Goal: Information Seeking & Learning: Find specific fact

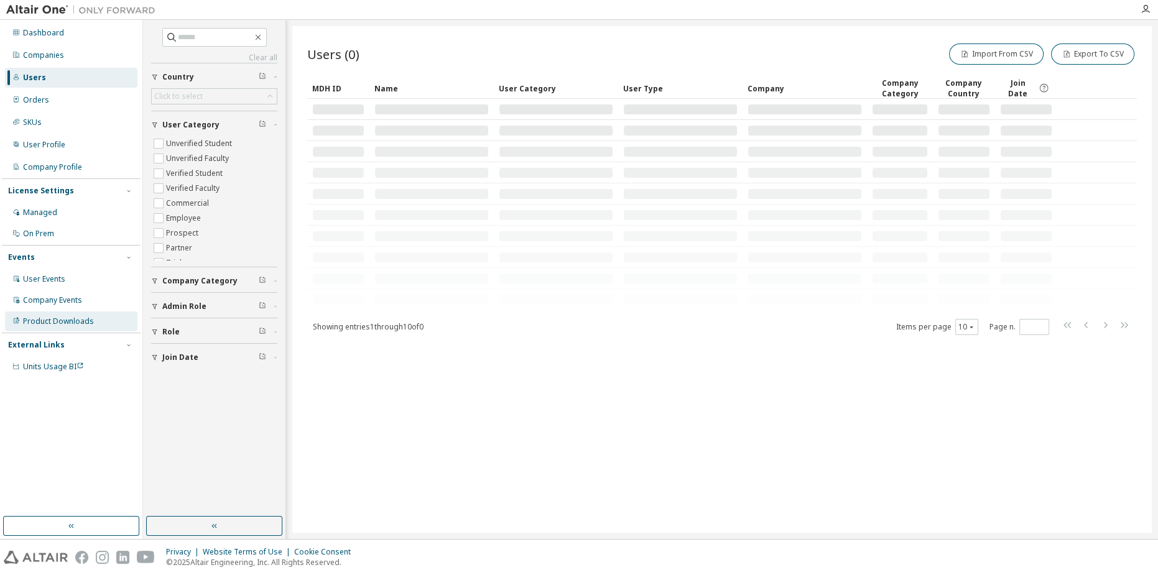
click at [70, 321] on div "Product Downloads" at bounding box center [58, 322] width 71 height 10
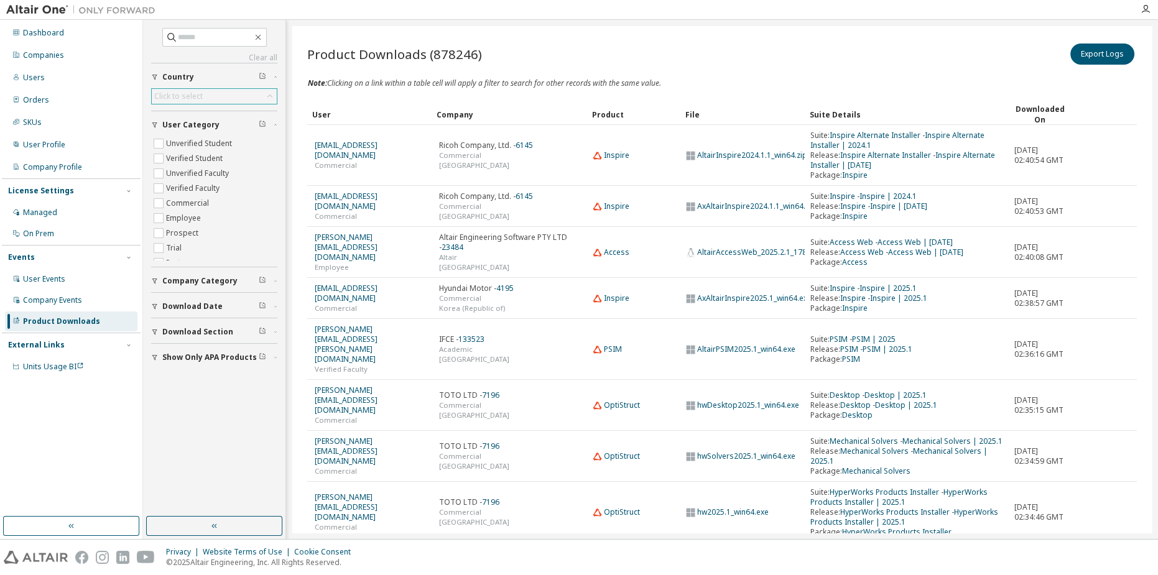
click at [186, 97] on div "Click to select" at bounding box center [178, 96] width 49 height 10
click at [185, 164] on li "Australia" at bounding box center [213, 172] width 123 height 16
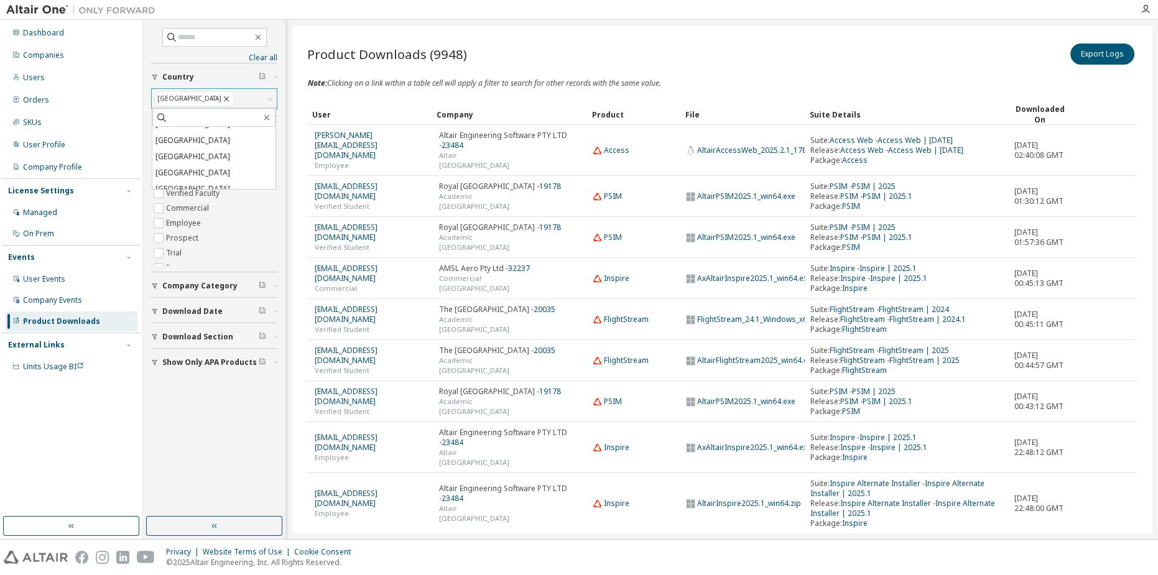
scroll to position [2488, 0]
click at [210, 163] on li "New Zealand" at bounding box center [213, 165] width 123 height 16
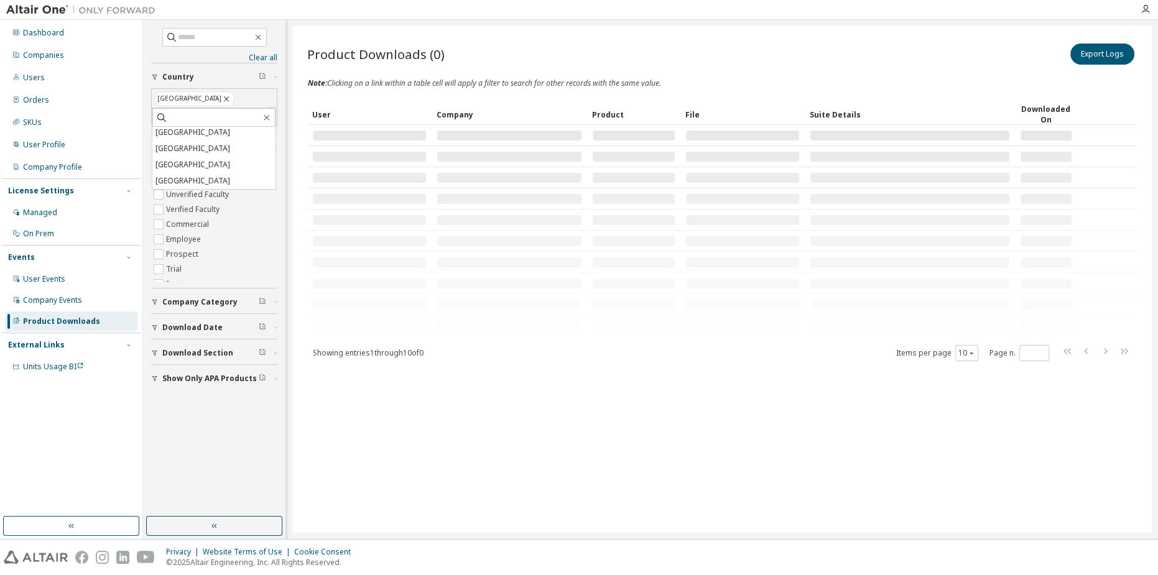
click at [334, 95] on div "Product Downloads (0) Export Logs Clear Load Save Save As Field Operator Value …" at bounding box center [722, 201] width 830 height 321
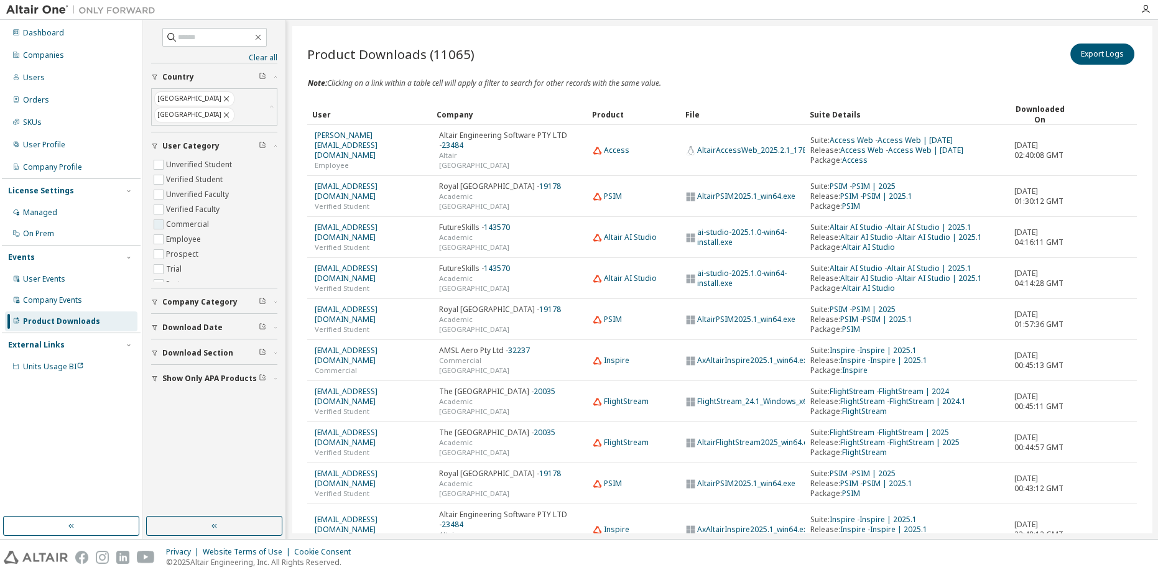
click at [183, 217] on label "Commercial" at bounding box center [188, 224] width 45 height 15
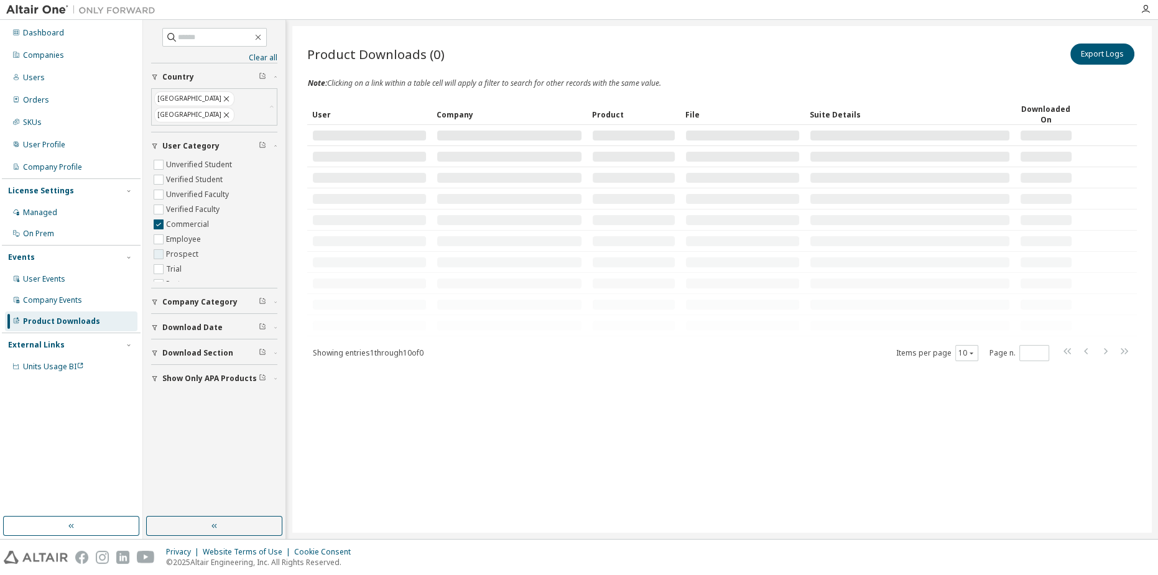
click at [179, 247] on label "Prospect" at bounding box center [183, 254] width 35 height 15
click at [177, 262] on label "Trial" at bounding box center [175, 269] width 18 height 15
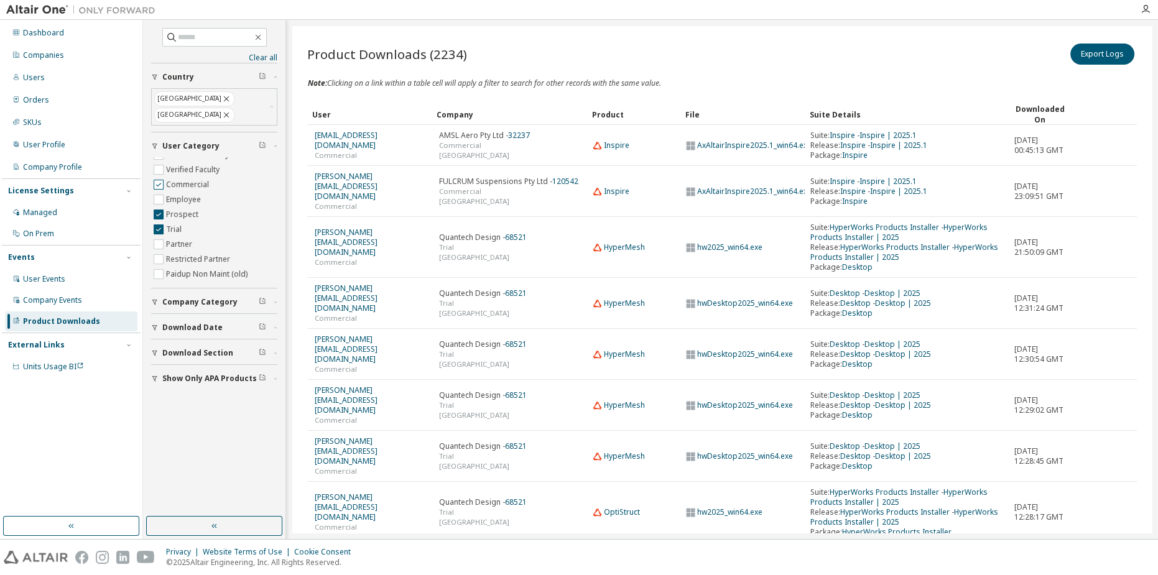
click at [215, 177] on span "Commercial" at bounding box center [214, 184] width 126 height 15
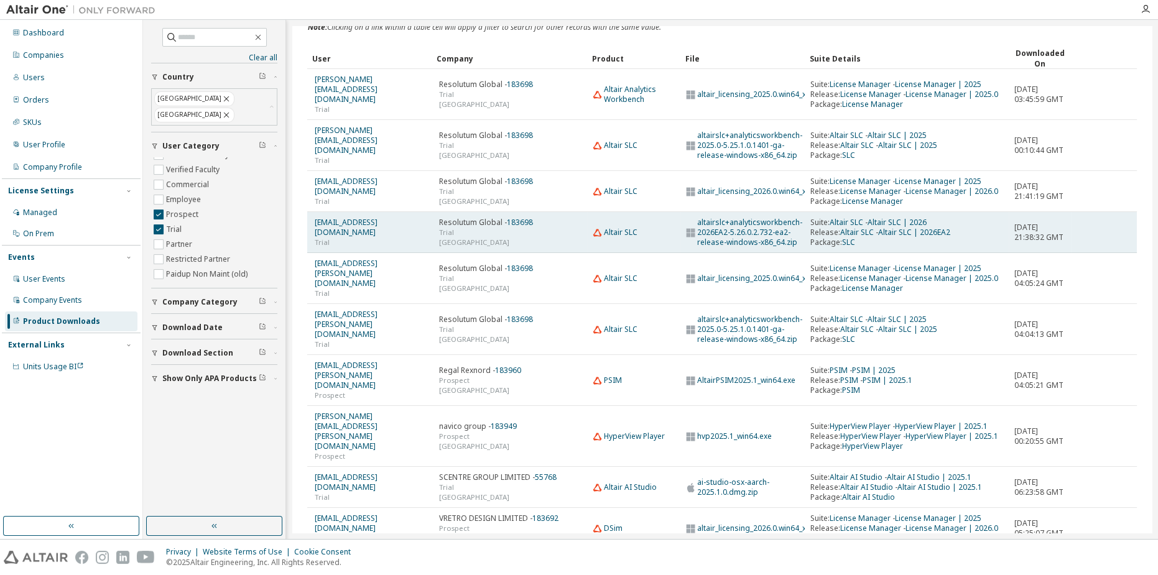
scroll to position [58, 0]
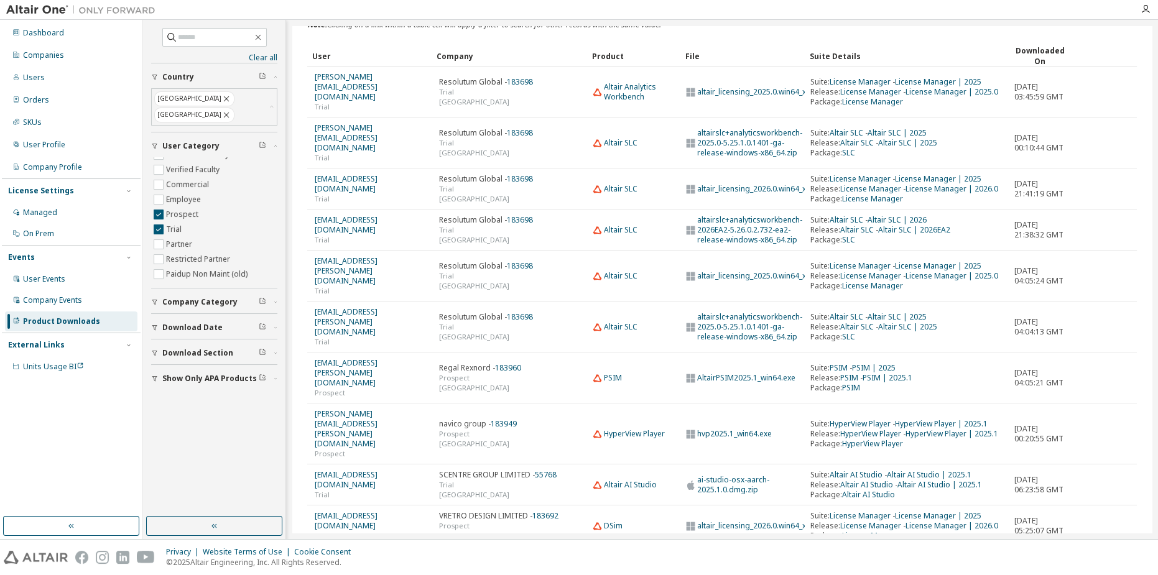
click at [1103, 554] on icon "button" at bounding box center [1105, 561] width 15 height 15
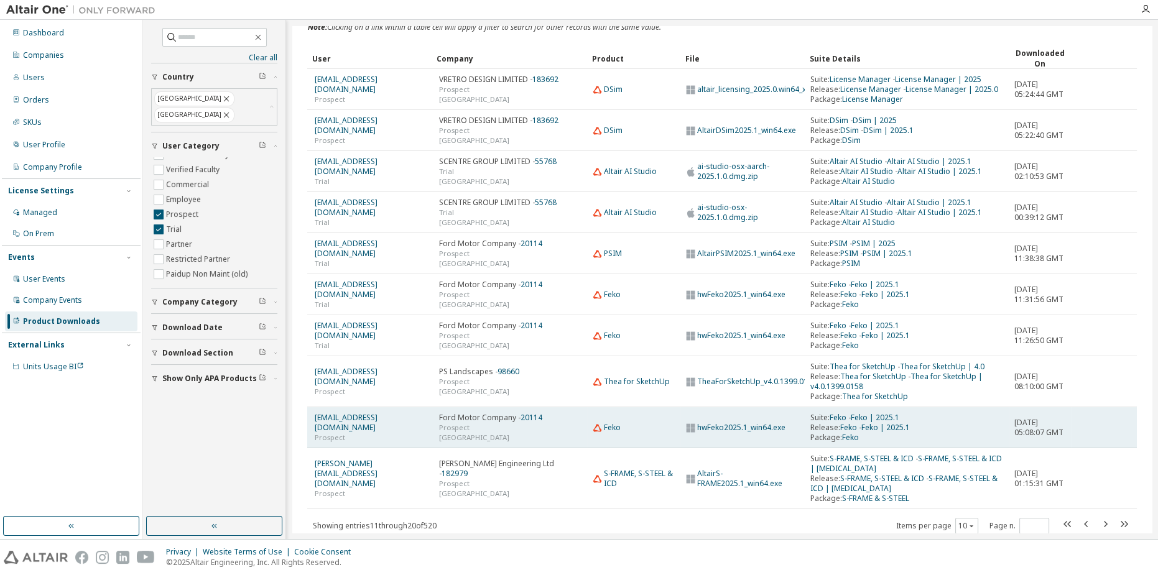
scroll to position [88, 0]
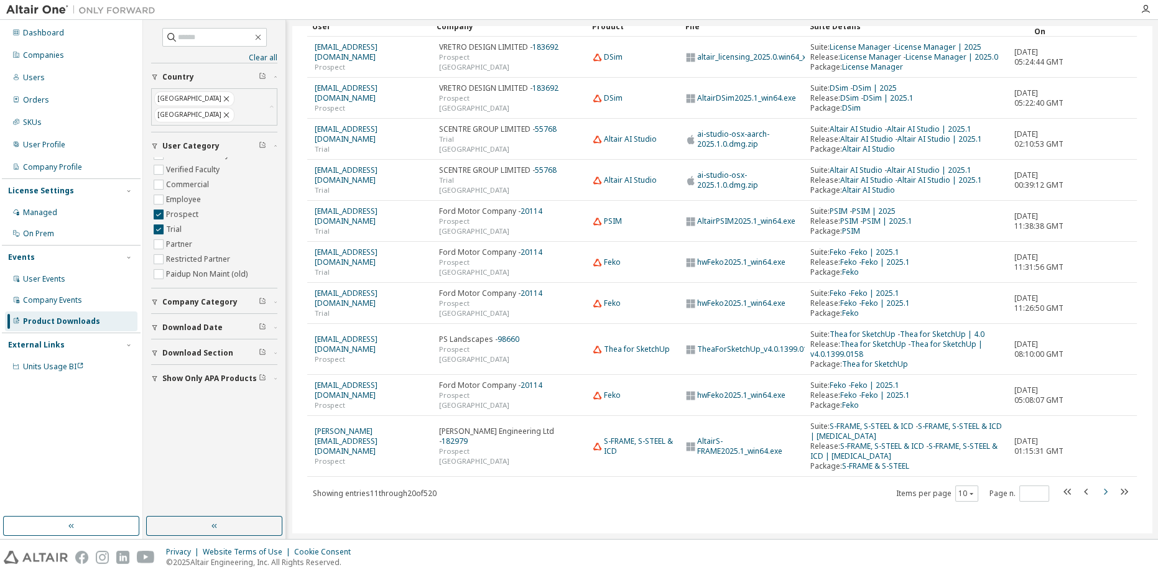
click at [1098, 491] on icon "button" at bounding box center [1105, 492] width 15 height 15
type input "*"
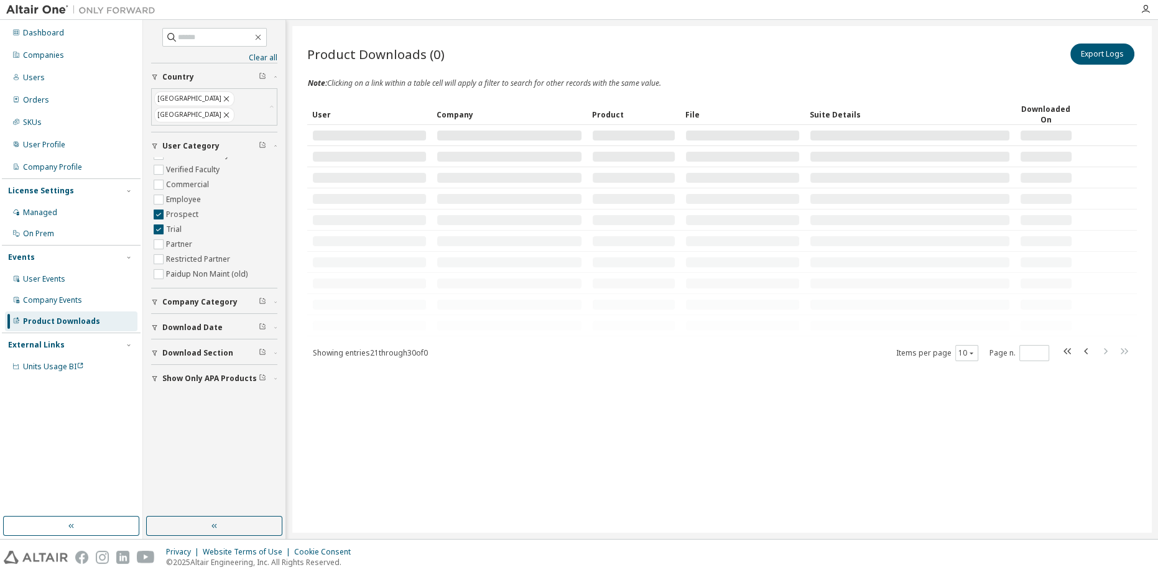
scroll to position [0, 0]
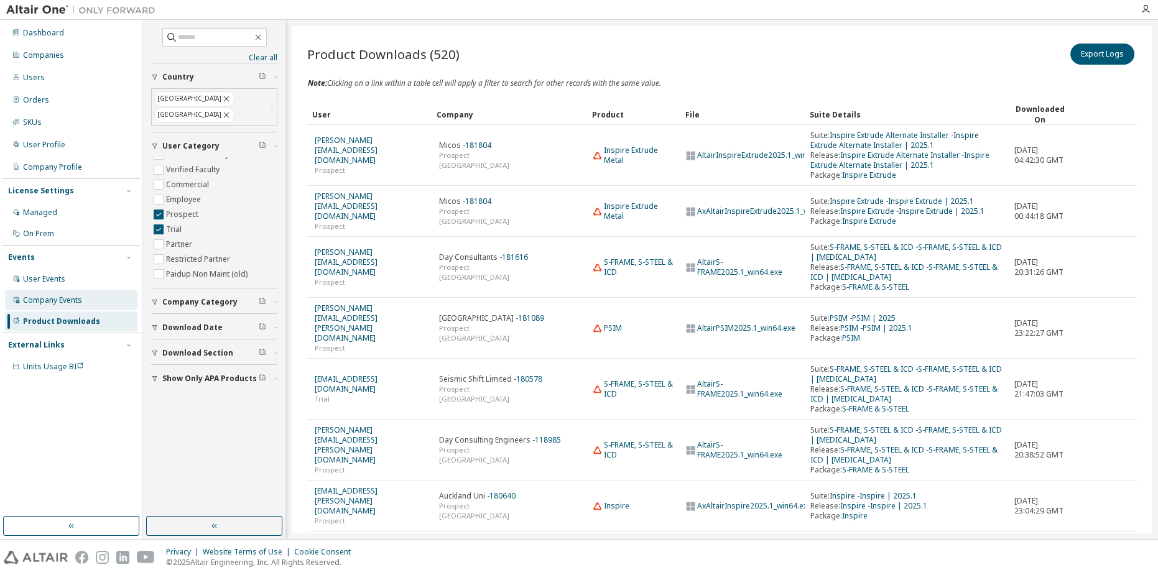
click at [81, 294] on div "Company Events" at bounding box center [71, 300] width 132 height 20
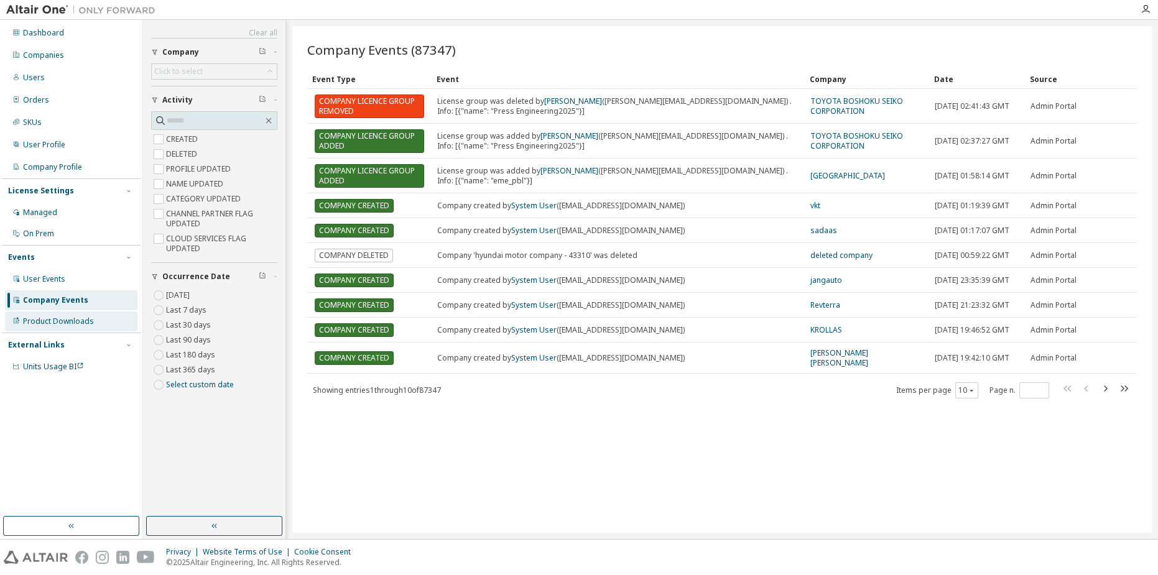
click at [70, 317] on div "Product Downloads" at bounding box center [58, 322] width 71 height 10
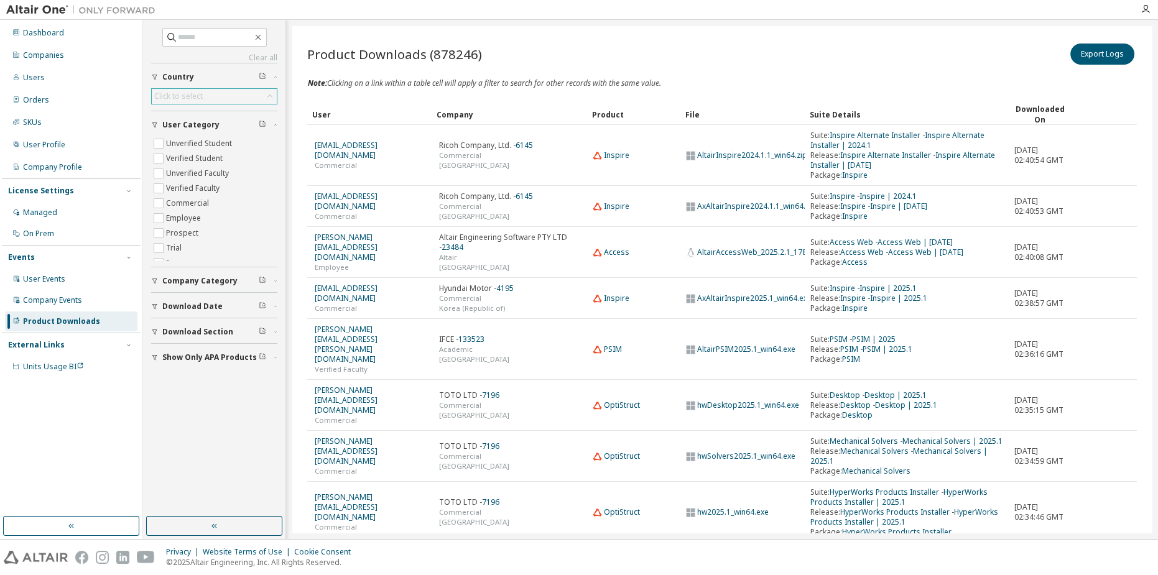
click at [189, 102] on div "Click to select" at bounding box center [178, 97] width 52 height 14
click at [195, 169] on li "Australia" at bounding box center [213, 172] width 123 height 16
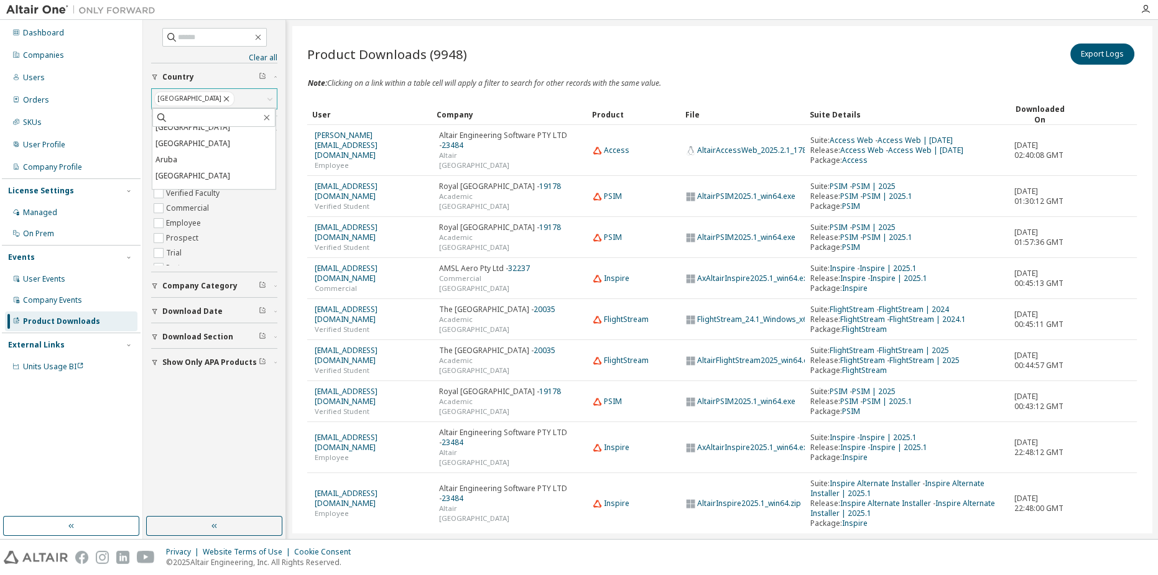
click at [235, 417] on div "Clear all Show Only APA Products Download Section Download Date Company Categor…" at bounding box center [214, 268] width 139 height 493
click at [179, 203] on label "Commercial" at bounding box center [188, 208] width 45 height 15
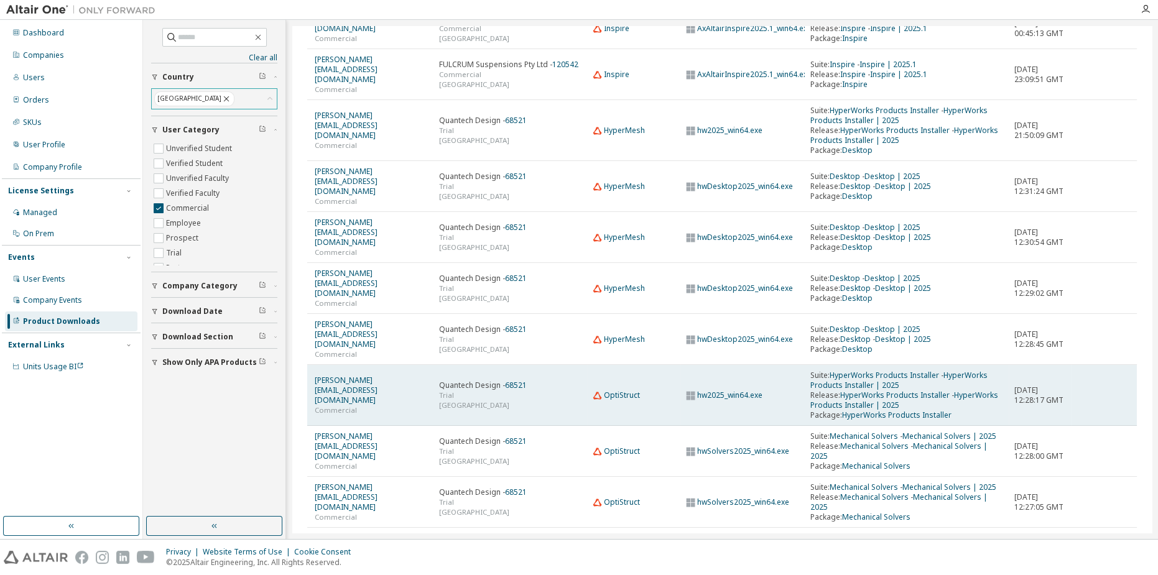
scroll to position [118, 0]
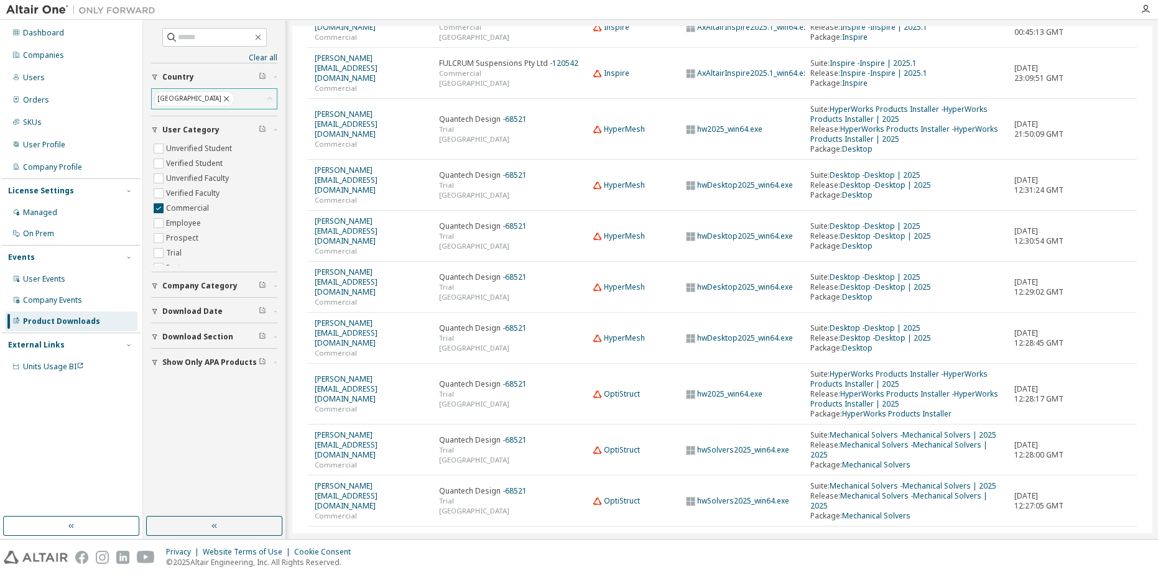
click at [1100, 534] on icon "button" at bounding box center [1105, 541] width 15 height 15
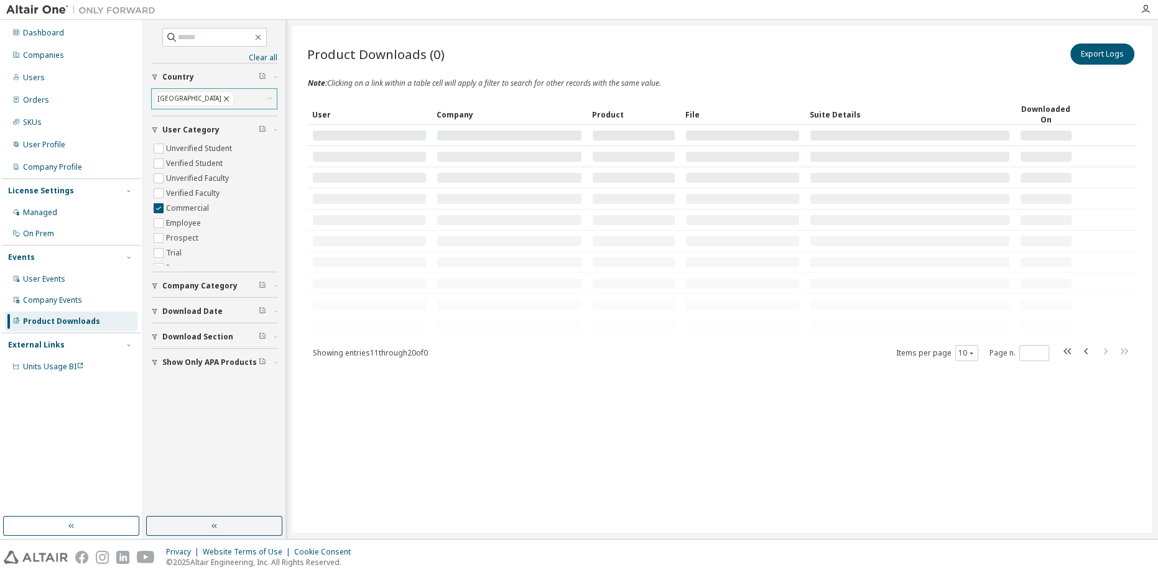
scroll to position [0, 0]
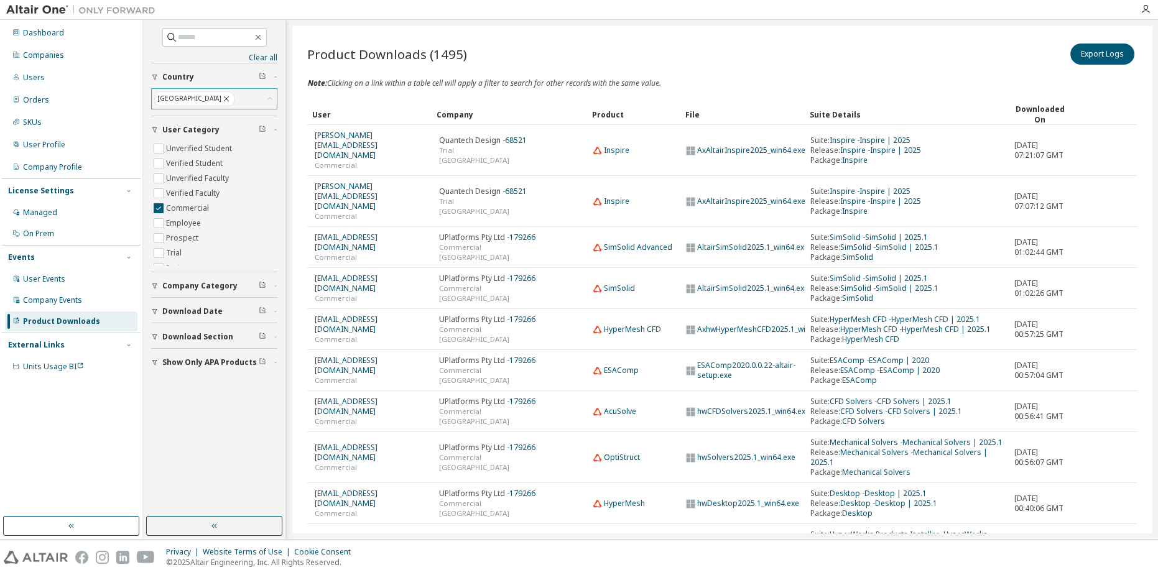
click at [197, 285] on span "Company Category" at bounding box center [199, 286] width 75 height 10
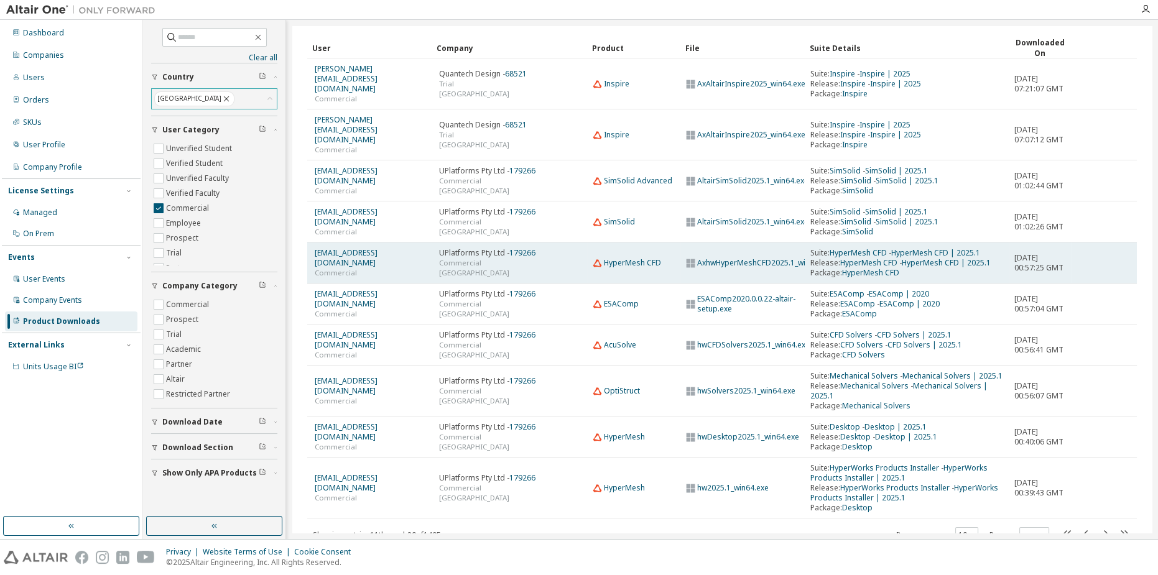
scroll to position [88, 0]
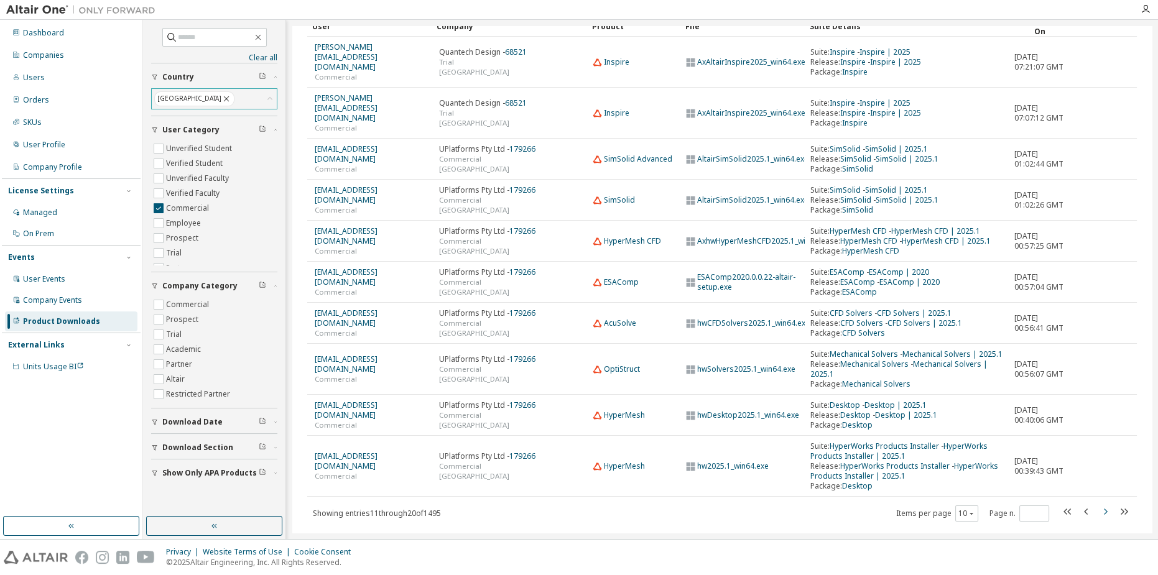
click at [1100, 504] on icon "button" at bounding box center [1105, 511] width 15 height 15
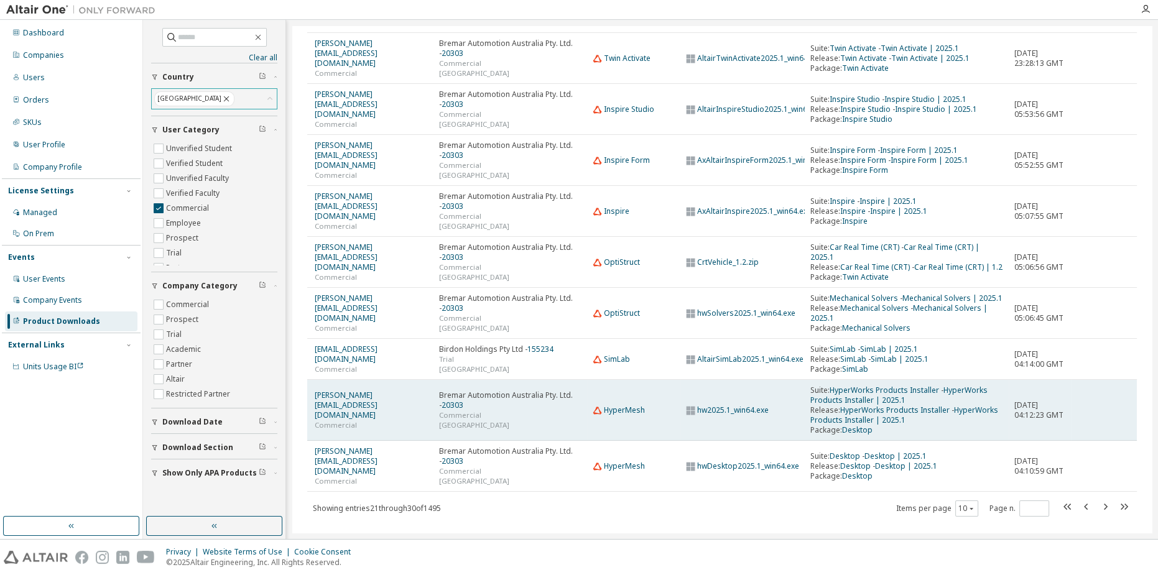
scroll to position [158, 0]
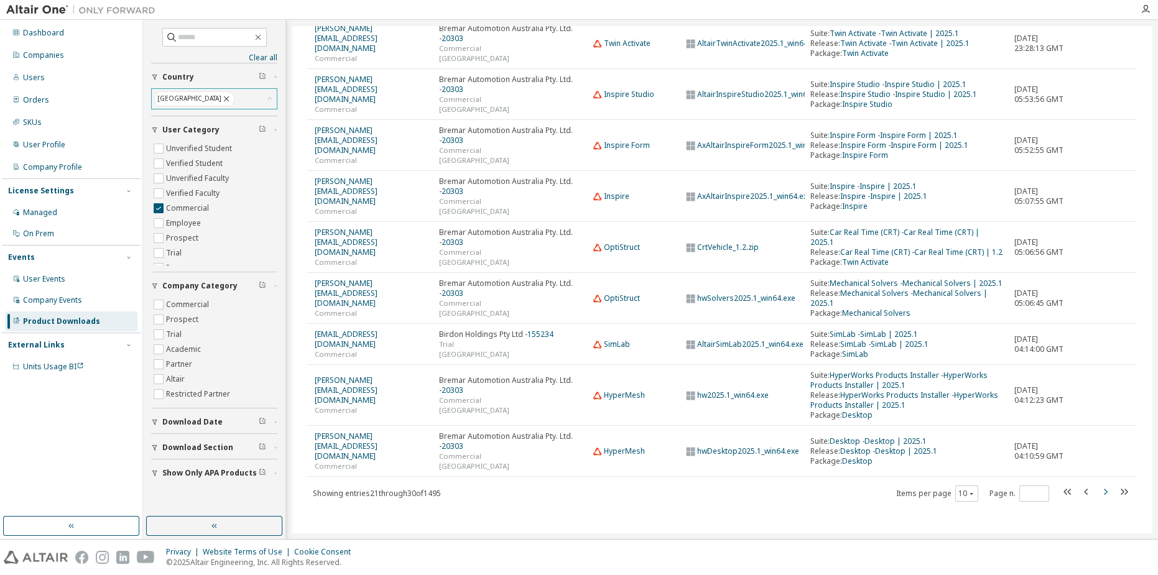
click at [1101, 493] on icon "button" at bounding box center [1105, 492] width 15 height 15
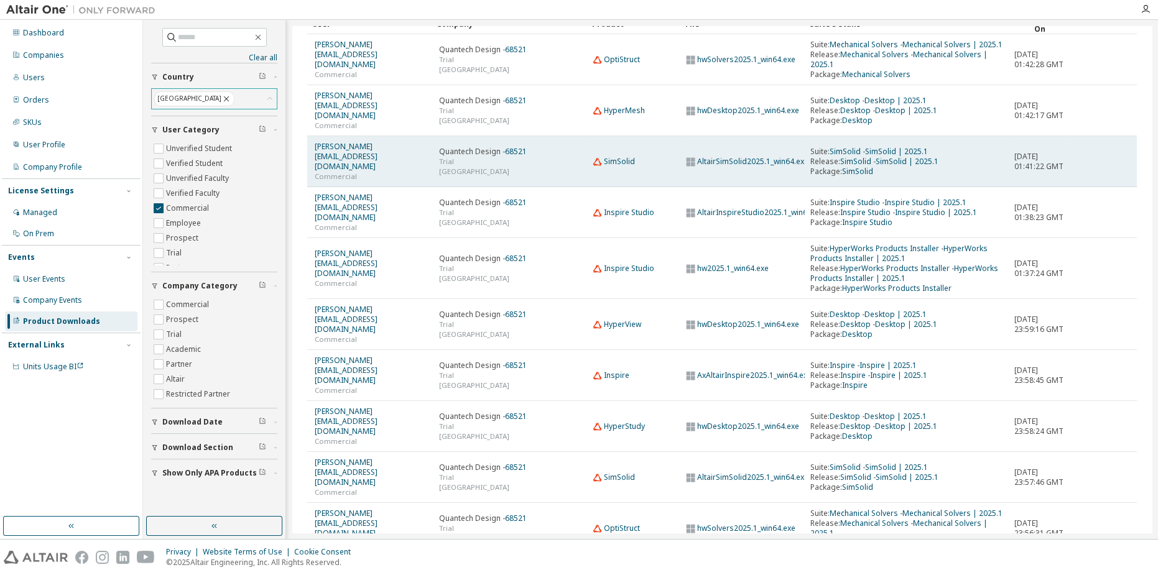
scroll to position [98, 0]
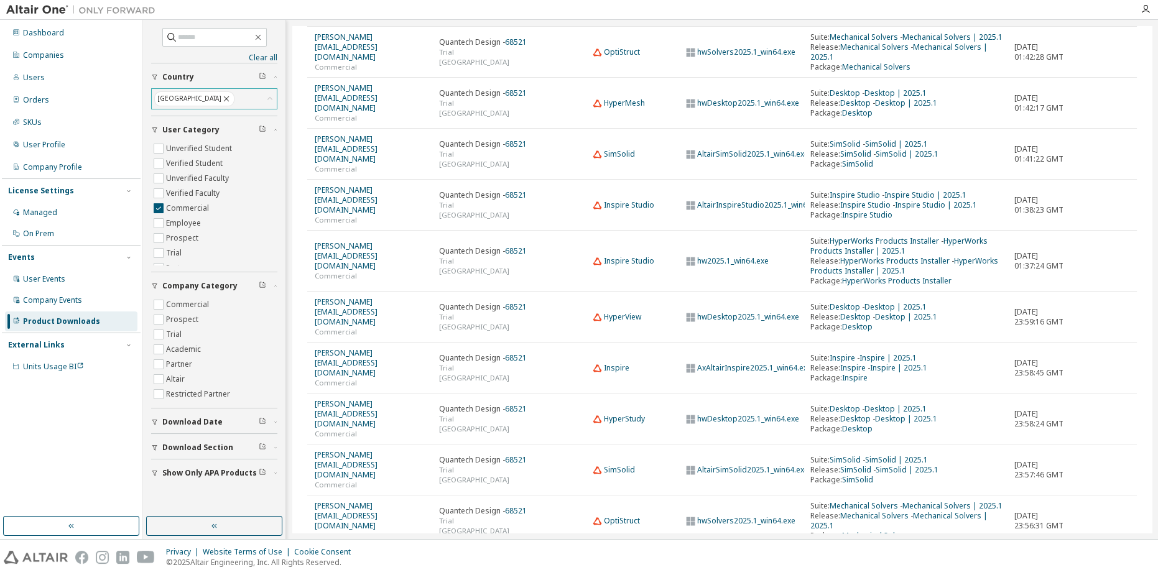
click at [1098, 554] on icon "button" at bounding box center [1105, 561] width 15 height 15
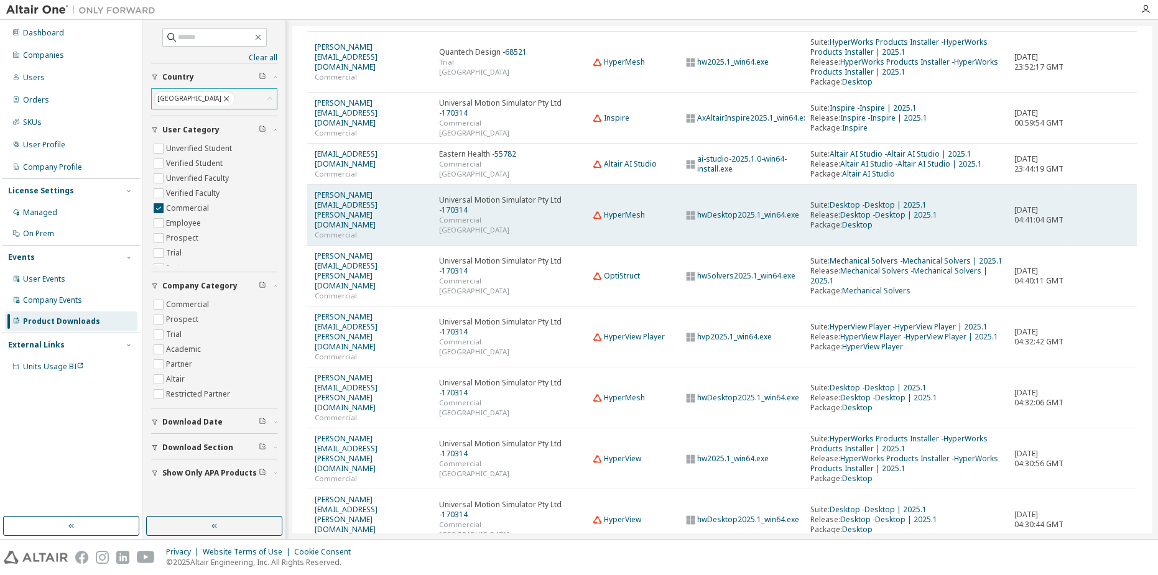
scroll to position [158, 0]
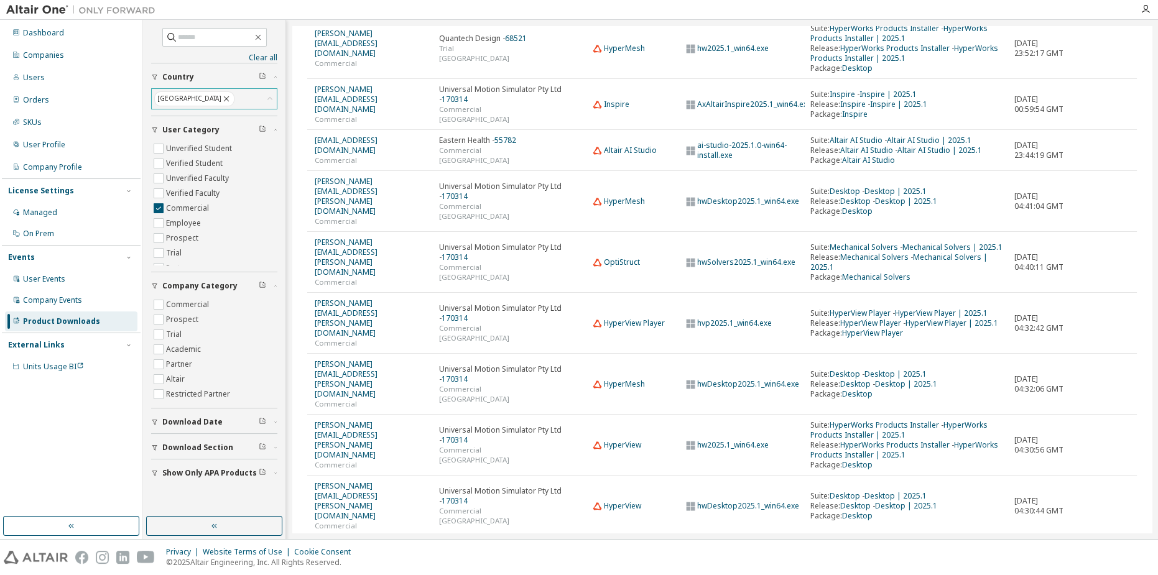
click at [1102, 544] on icon "button" at bounding box center [1105, 551] width 15 height 15
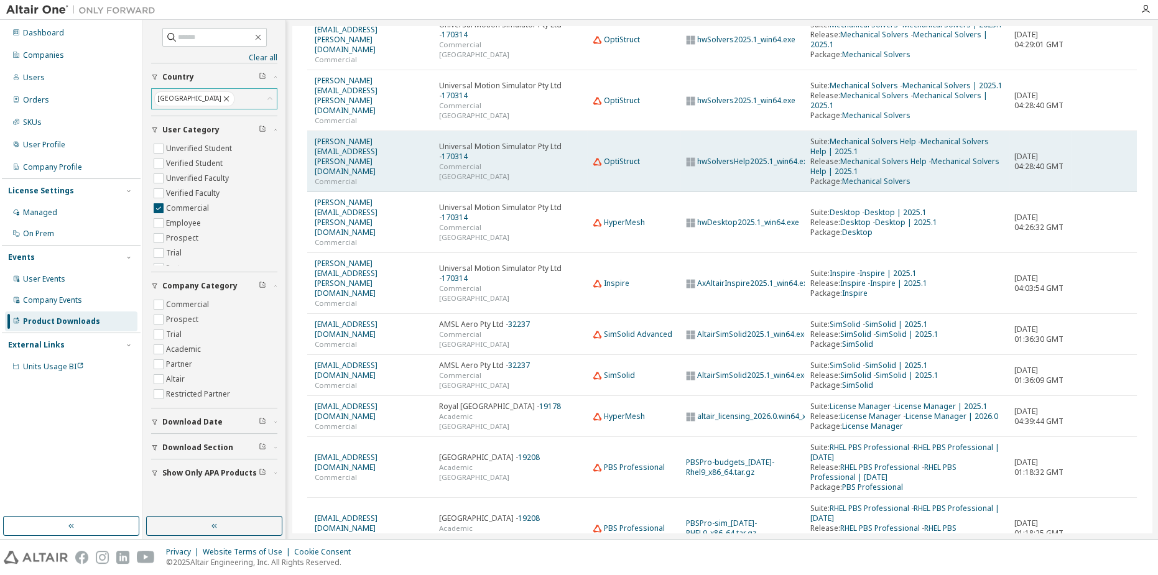
scroll to position [168, 0]
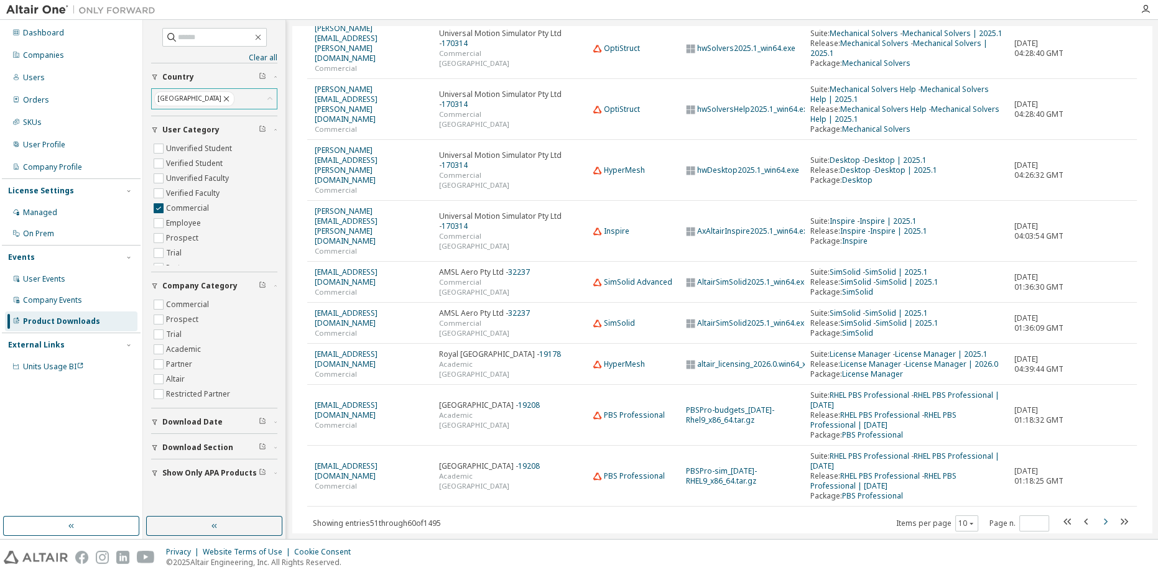
click at [1098, 514] on icon "button" at bounding box center [1105, 521] width 15 height 15
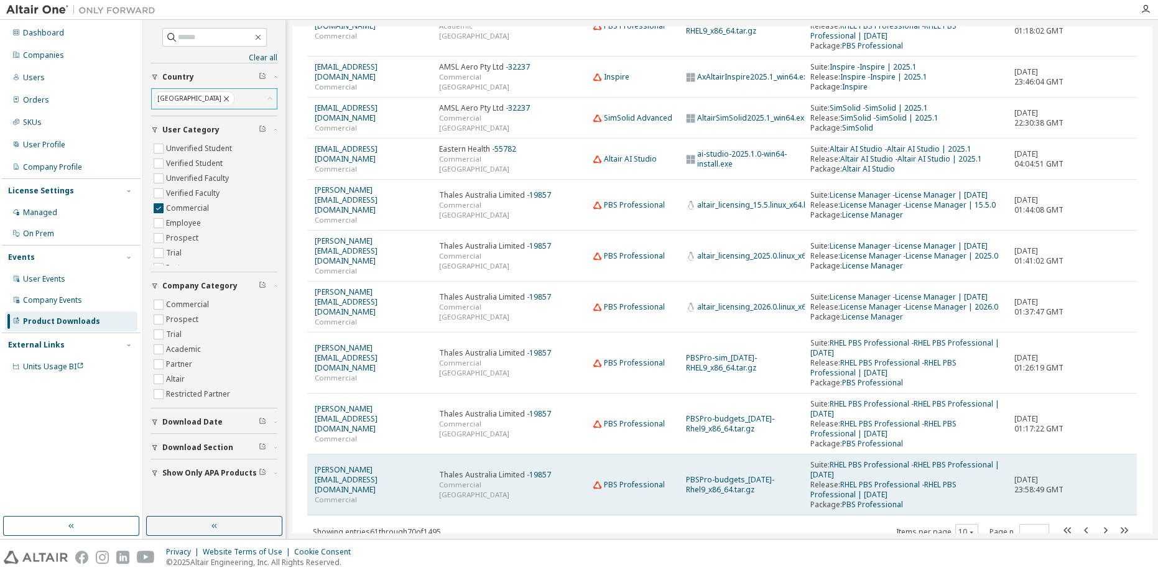
scroll to position [138, 0]
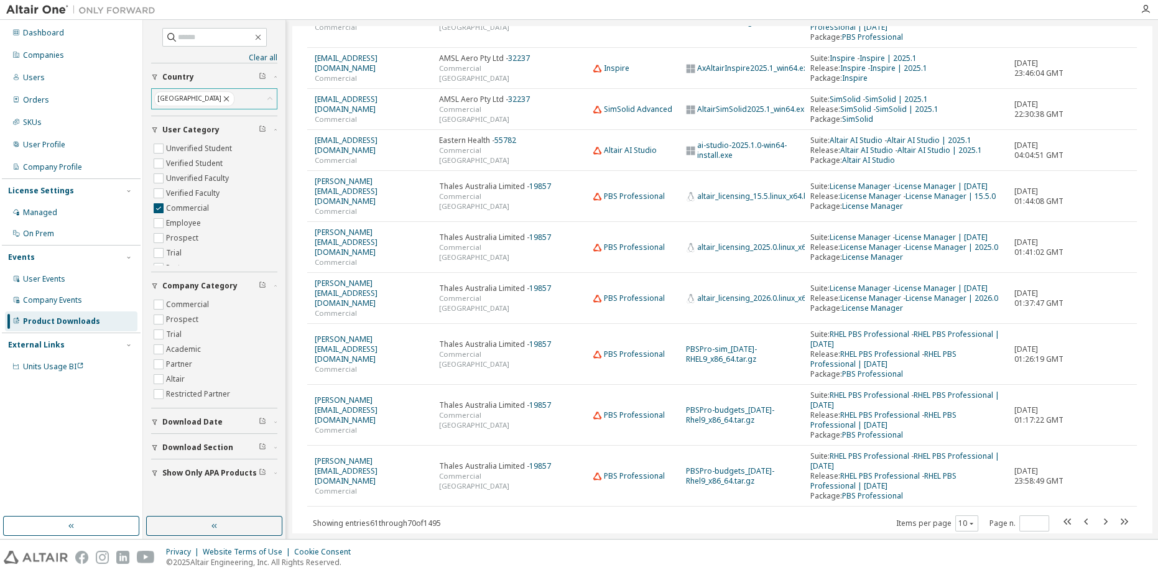
click at [1103, 514] on icon "button" at bounding box center [1105, 521] width 15 height 15
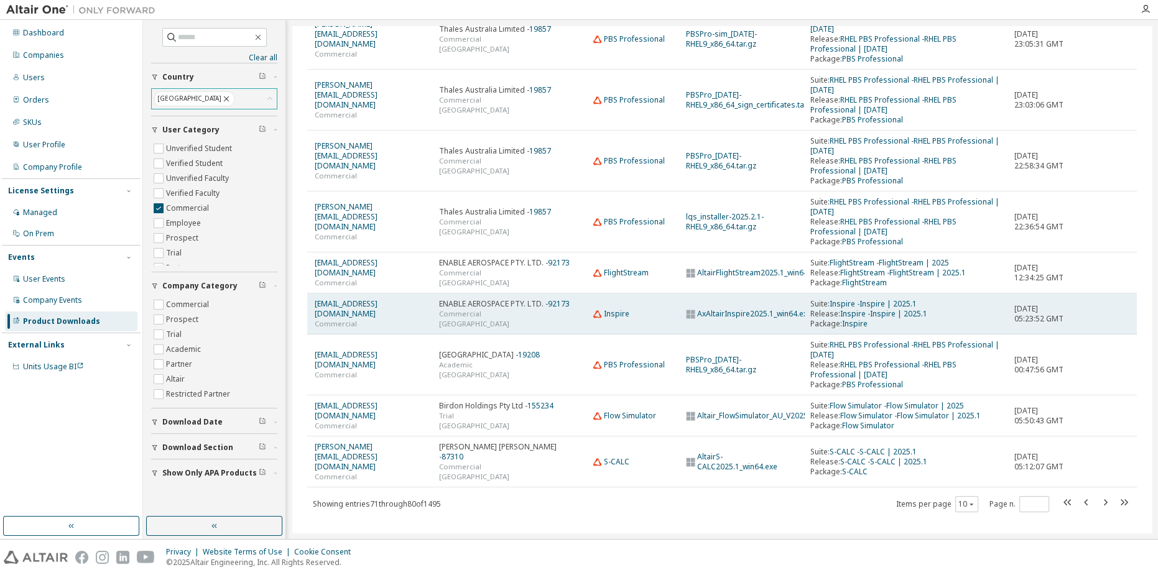
scroll to position [178, 0]
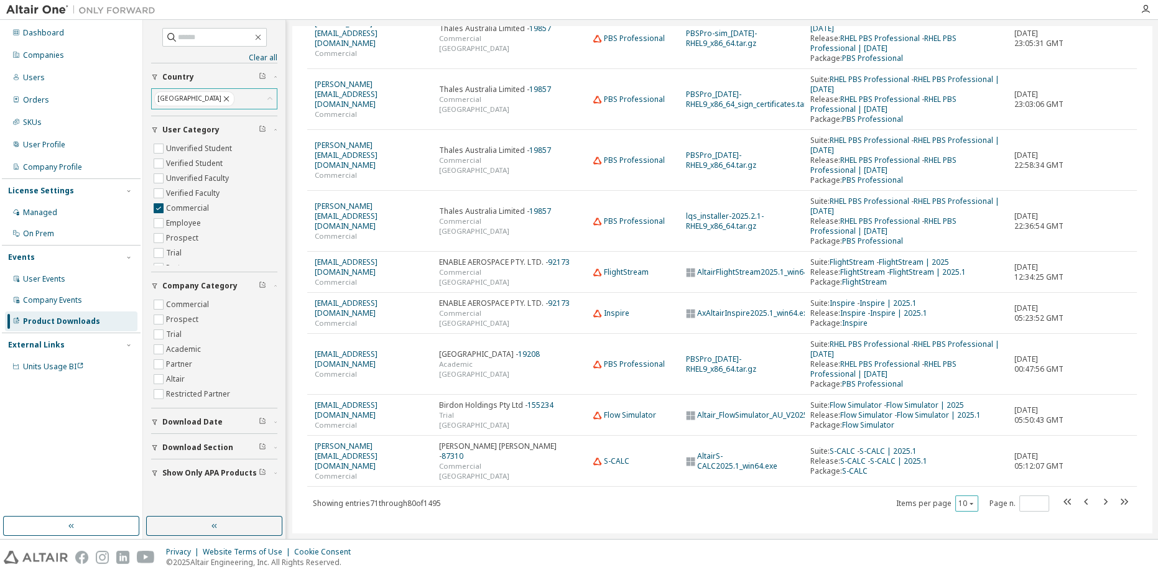
click at [968, 500] on icon "button" at bounding box center [971, 503] width 7 height 7
click at [962, 478] on div "100" at bounding box center [961, 475] width 100 height 15
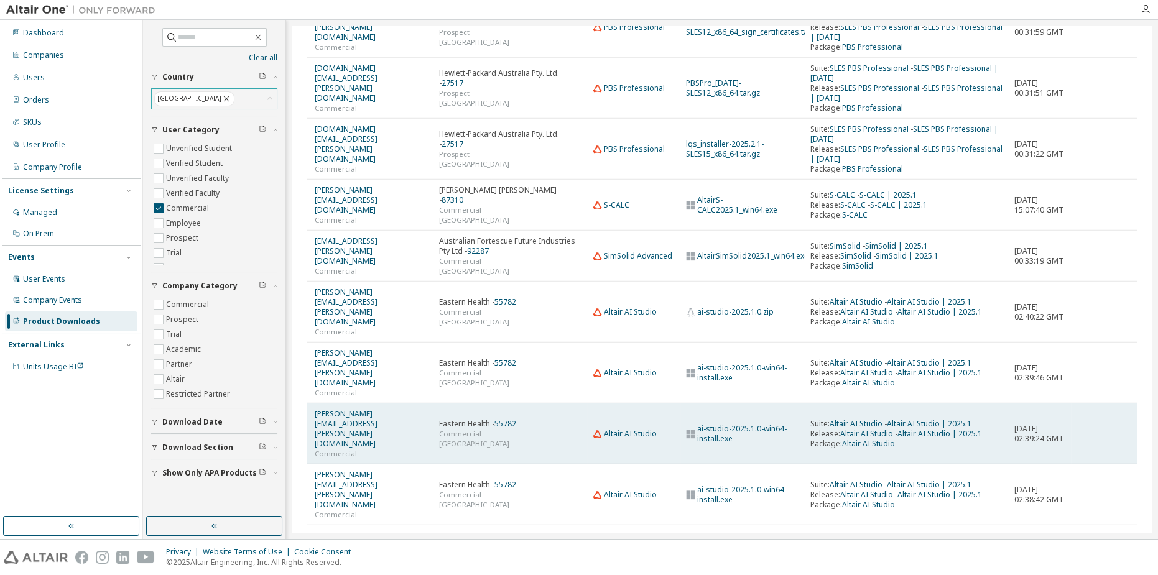
scroll to position [4549, 0]
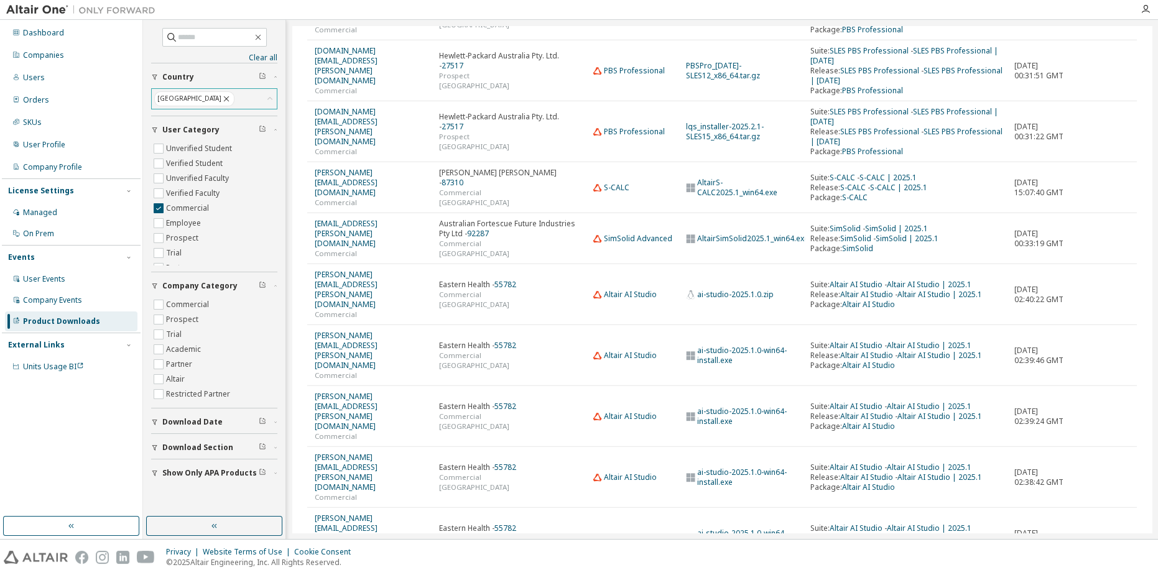
type input "*"
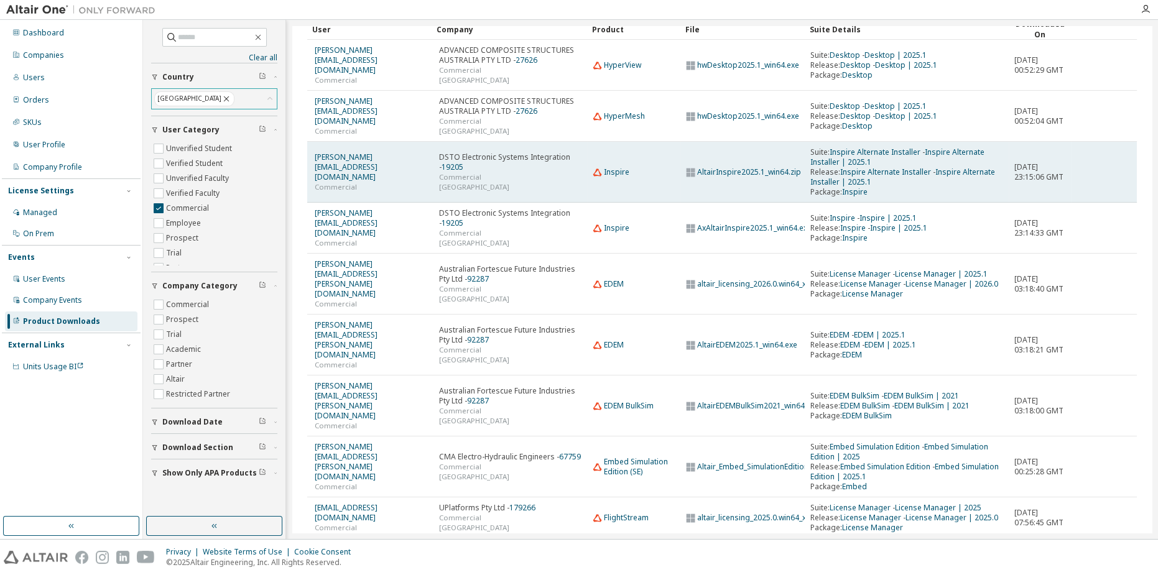
scroll to position [113, 0]
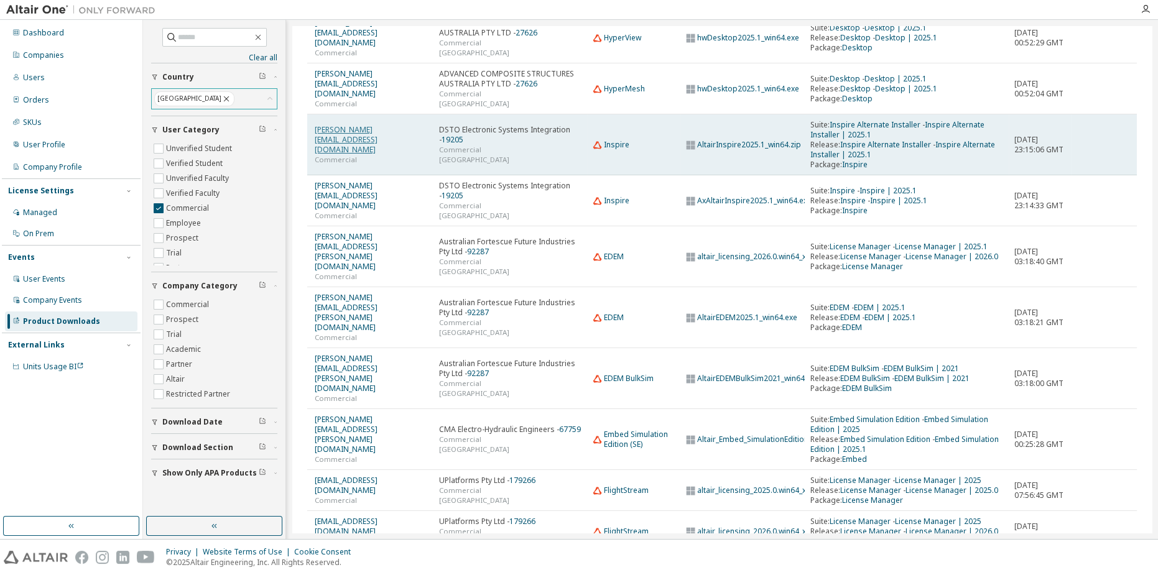
click at [378, 141] on link "thomas.baum1@defence.gov.au" at bounding box center [346, 139] width 63 height 30
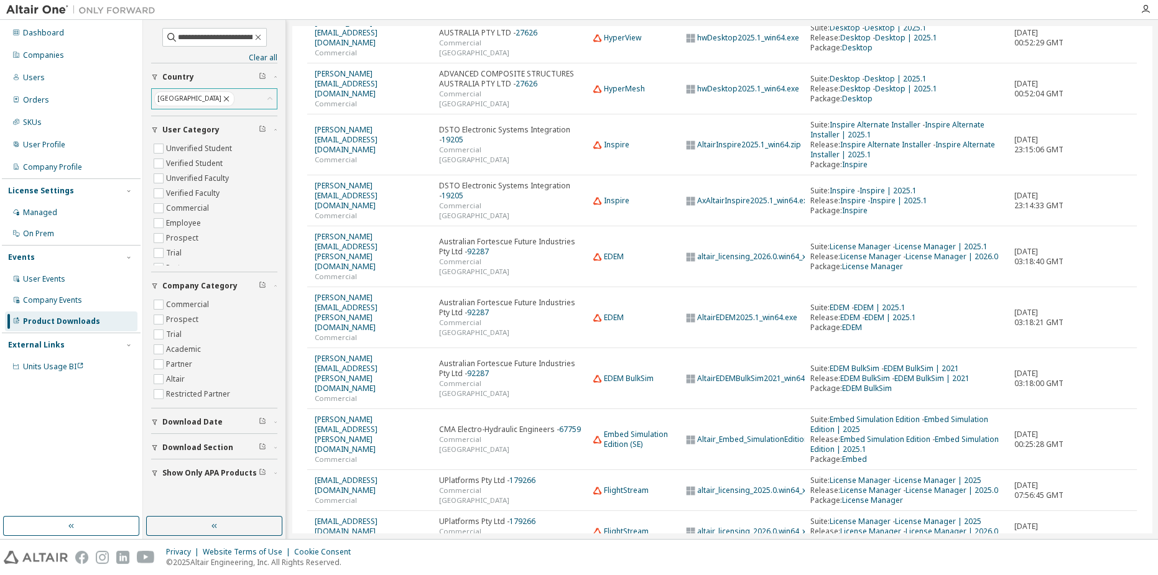
type input "**********"
type input "*"
